Goal: Task Accomplishment & Management: Manage account settings

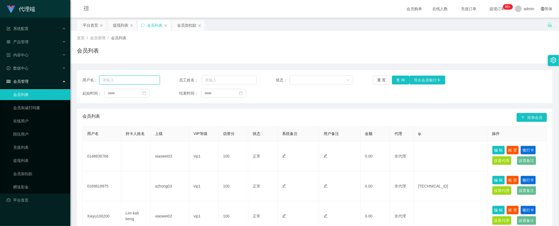
click at [135, 79] on input "text" at bounding box center [129, 80] width 61 height 9
paste input "Nicole25"
type input "Nicole25"
click at [398, 79] on button "查 询" at bounding box center [401, 80] width 18 height 9
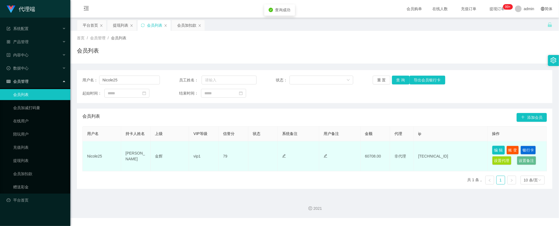
click at [497, 151] on button "编 辑" at bounding box center [498, 150] width 13 height 9
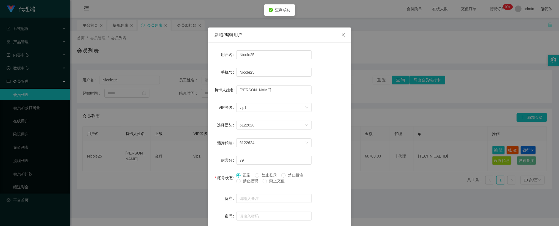
scroll to position [30, 0]
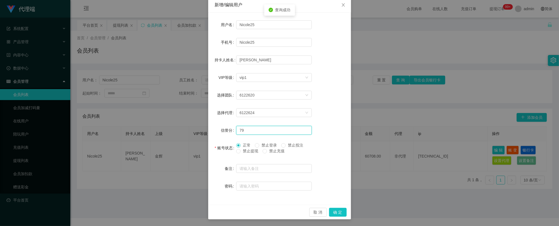
click at [256, 127] on input "79" at bounding box center [274, 130] width 76 height 9
type input "7"
type input "80"
click at [331, 211] on button "确 定" at bounding box center [338, 212] width 18 height 9
